Goal: Find contact information: Find contact information

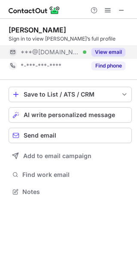
scroll to position [4, 4]
click at [112, 52] on button "View email" at bounding box center [108, 52] width 34 height 9
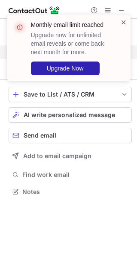
click at [121, 23] on span at bounding box center [123, 22] width 7 height 9
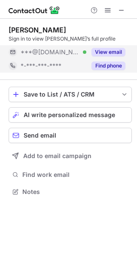
click at [109, 69] on button "Find phone" at bounding box center [108, 66] width 34 height 9
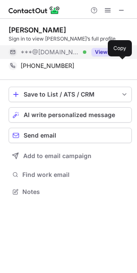
click at [50, 67] on span "[PHONE_NUMBER]" at bounding box center [47, 66] width 53 height 8
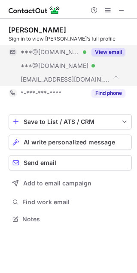
scroll to position [213, 137]
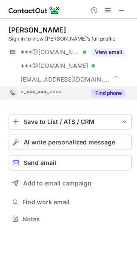
click at [110, 92] on button "Find phone" at bounding box center [108, 93] width 34 height 9
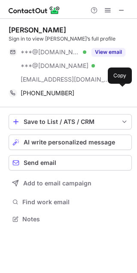
click at [48, 93] on span "+18144507293" at bounding box center [47, 93] width 53 height 8
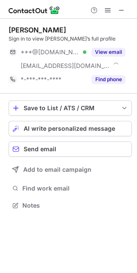
scroll to position [199, 137]
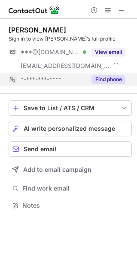
click at [108, 79] on button "Find phone" at bounding box center [108, 79] width 34 height 9
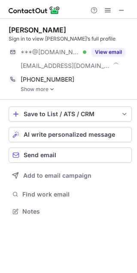
scroll to position [205, 137]
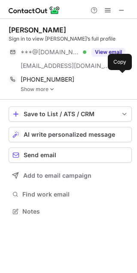
click at [44, 80] on span "+17814413218" at bounding box center [47, 80] width 53 height 8
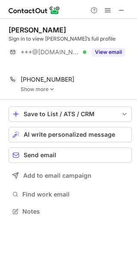
scroll to position [192, 137]
click at [42, 100] on div "Save to List / ATS / CRM List Select Lever Connect Greenhouse Connect Salesforc…" at bounding box center [70, 162] width 123 height 125
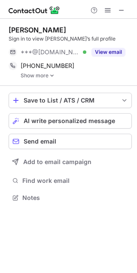
click at [38, 76] on link "Show more" at bounding box center [76, 76] width 111 height 6
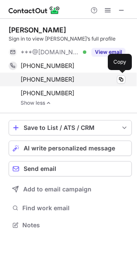
click at [38, 77] on span "+17817189480" at bounding box center [47, 80] width 53 height 8
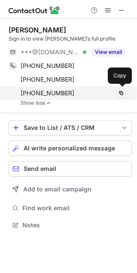
click at [46, 89] on span "+17812494320" at bounding box center [47, 93] width 53 height 8
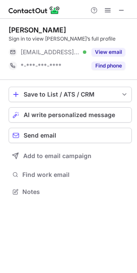
scroll to position [4, 4]
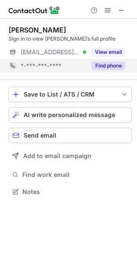
click at [101, 65] on button "Find phone" at bounding box center [108, 66] width 34 height 9
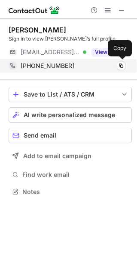
click at [46, 62] on div "+12817254441 Copy" at bounding box center [67, 66] width 116 height 14
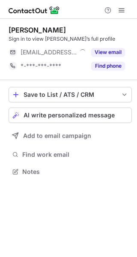
scroll to position [4, 4]
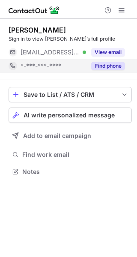
click at [117, 64] on button "Find phone" at bounding box center [108, 66] width 34 height 9
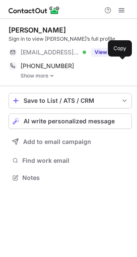
scroll to position [171, 137]
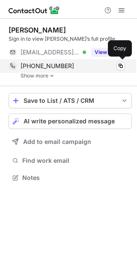
click at [65, 64] on div "+13525848537" at bounding box center [73, 66] width 104 height 8
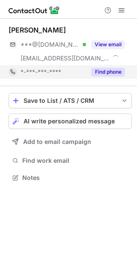
scroll to position [171, 137]
click at [106, 69] on button "Find phone" at bounding box center [108, 72] width 34 height 9
